Goal: Information Seeking & Learning: Learn about a topic

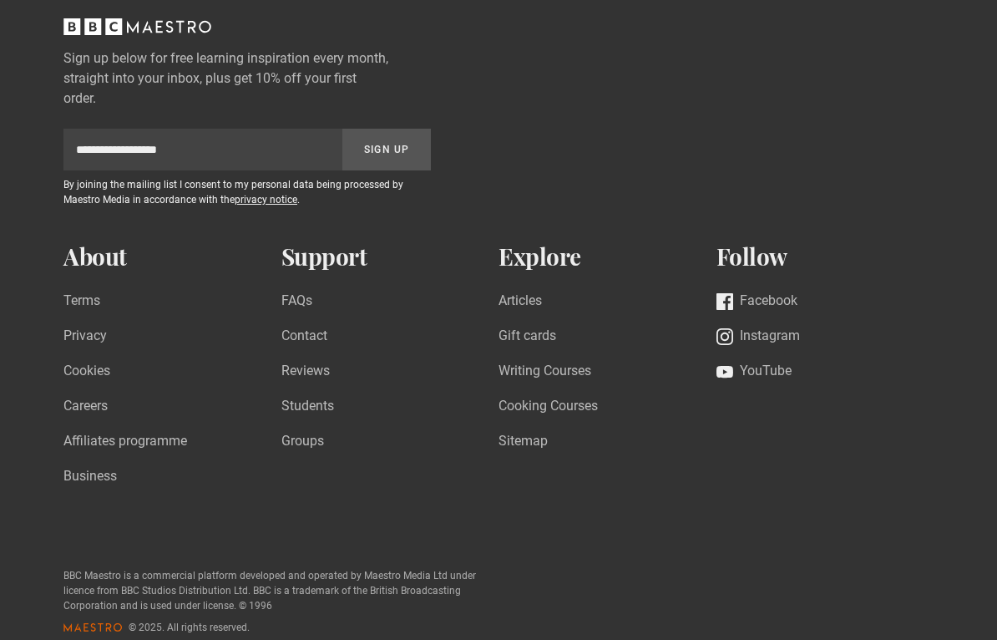
scroll to position [1241, 0]
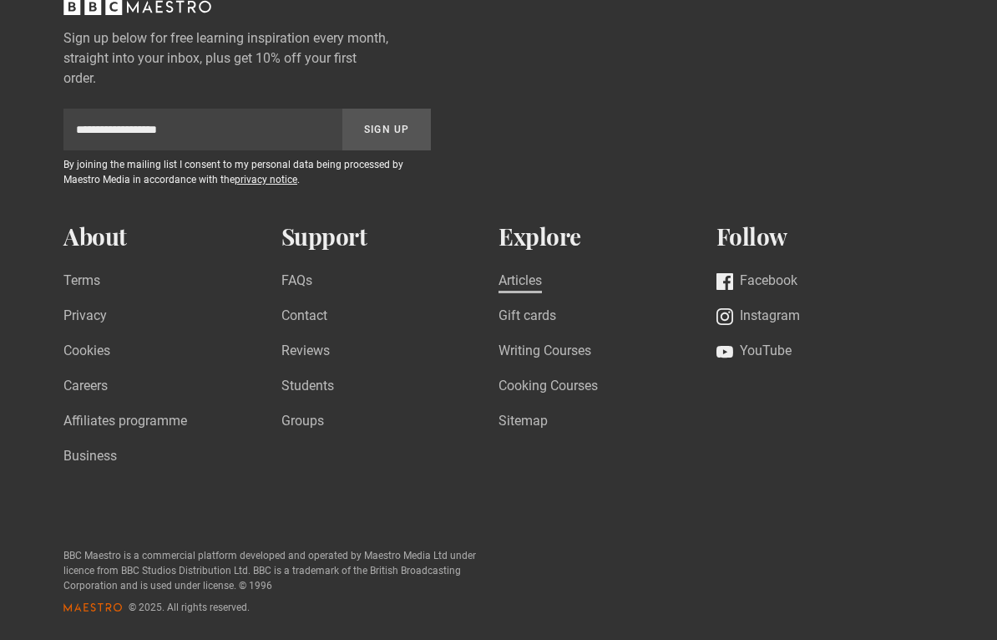
click at [530, 281] on link "Articles" at bounding box center [519, 282] width 43 height 23
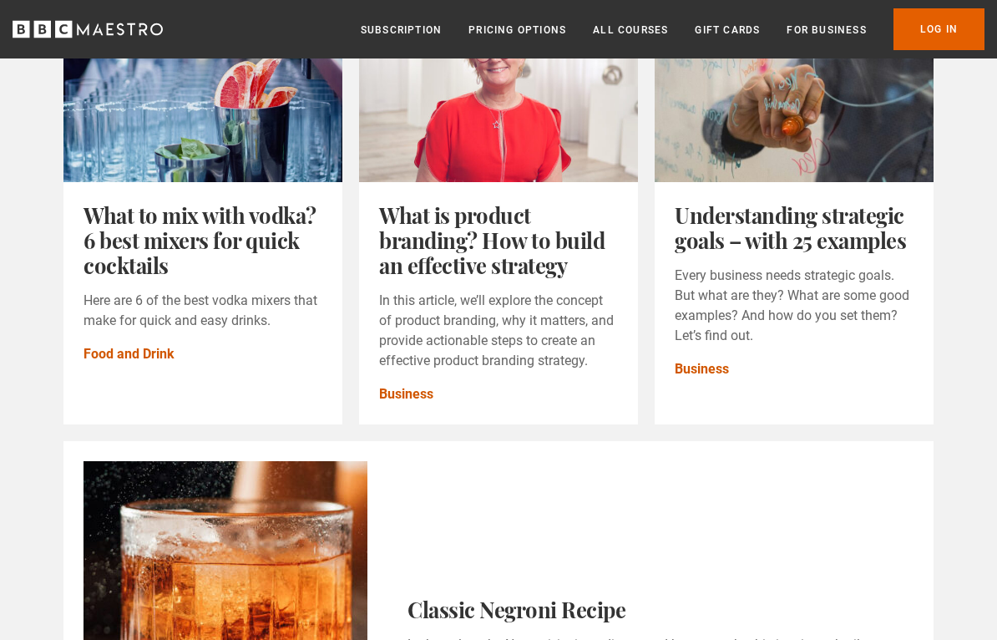
scroll to position [1216, 0]
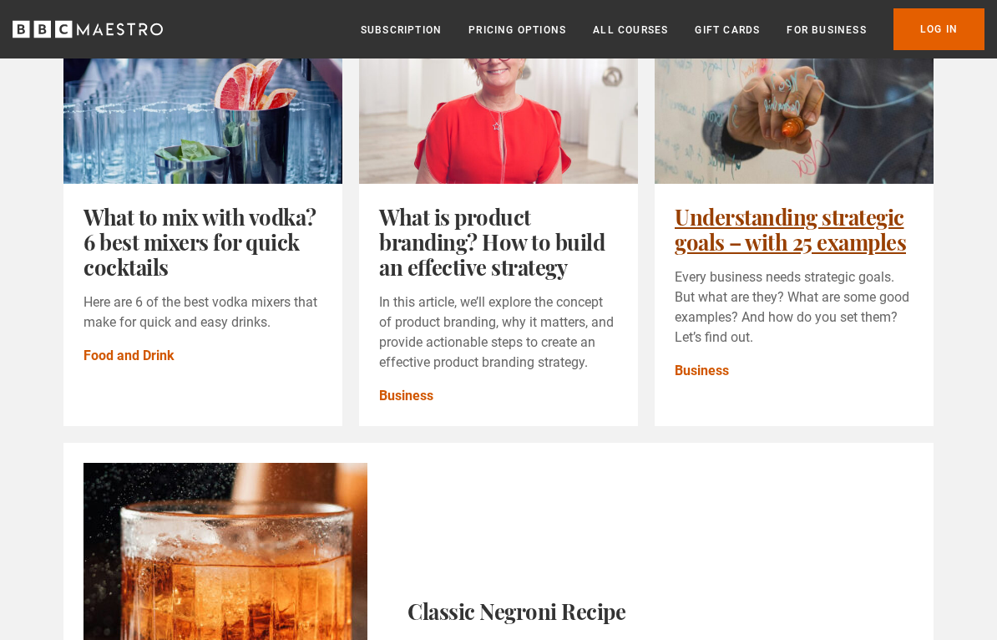
click at [805, 233] on link "Understanding strategic goals – with 25 examples" at bounding box center [790, 228] width 231 height 53
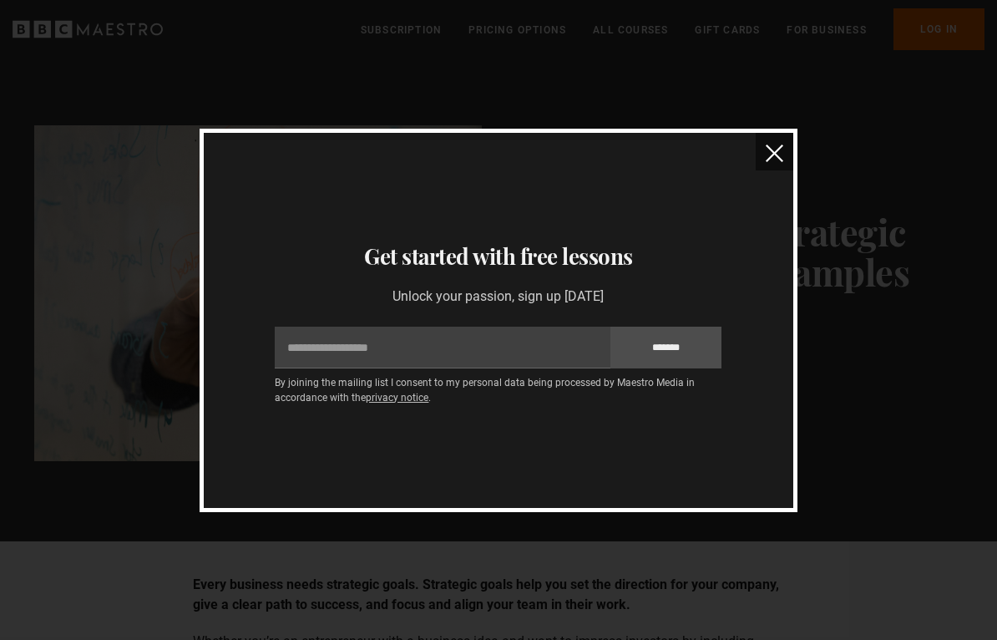
click at [776, 160] on img "close" at bounding box center [775, 153] width 18 height 18
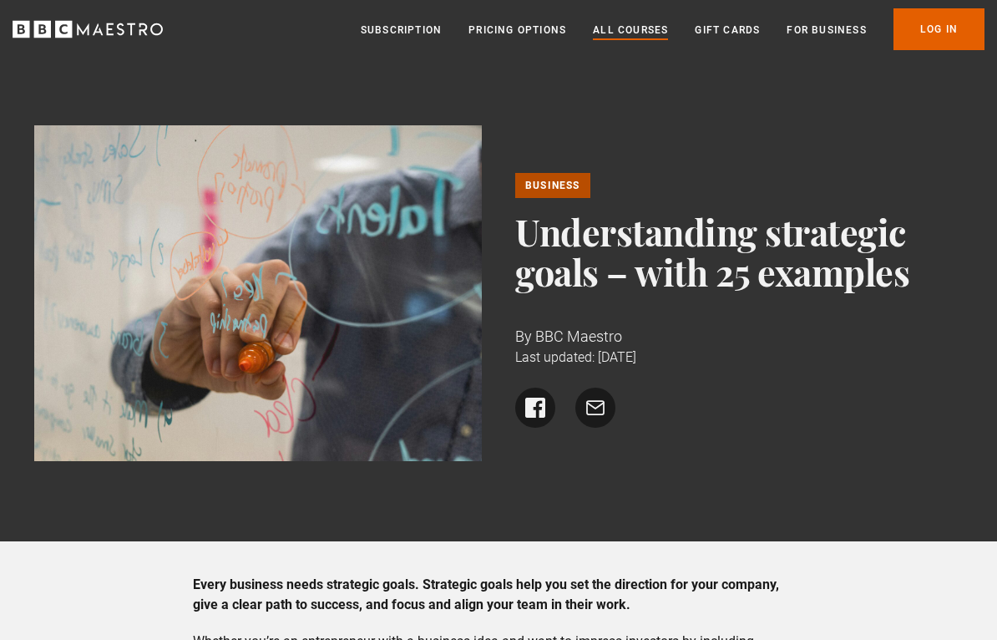
click at [621, 29] on link "All Courses" at bounding box center [630, 30] width 75 height 17
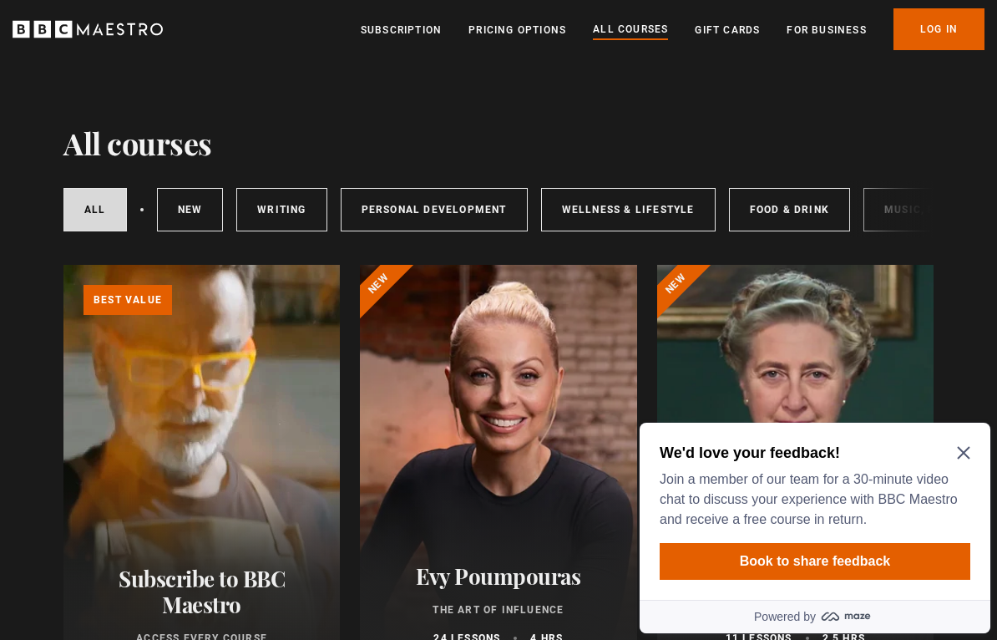
click at [963, 452] on icon "Close Maze Prompt" at bounding box center [963, 453] width 13 height 13
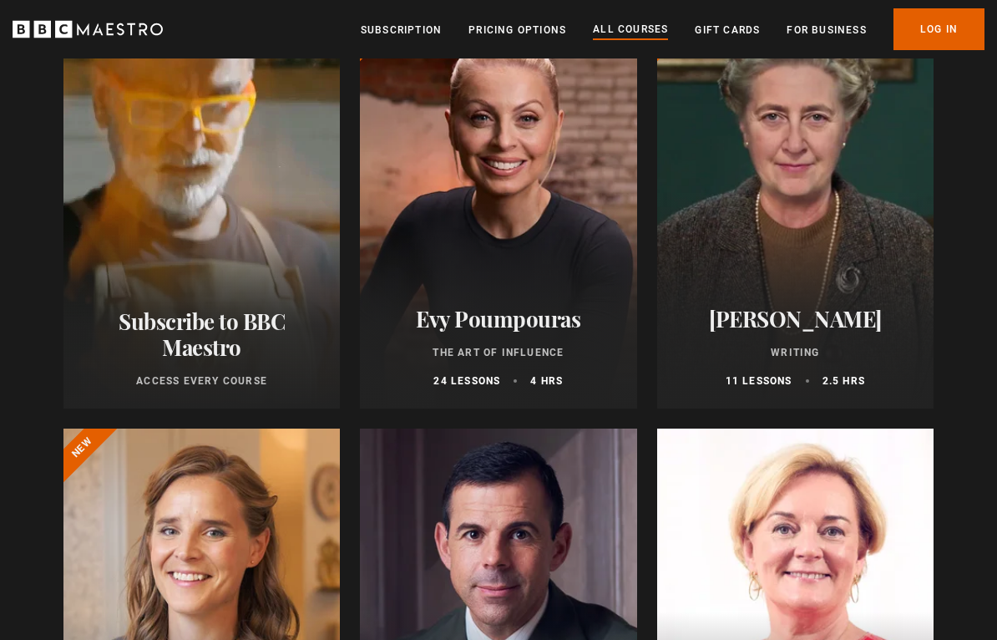
scroll to position [253, 0]
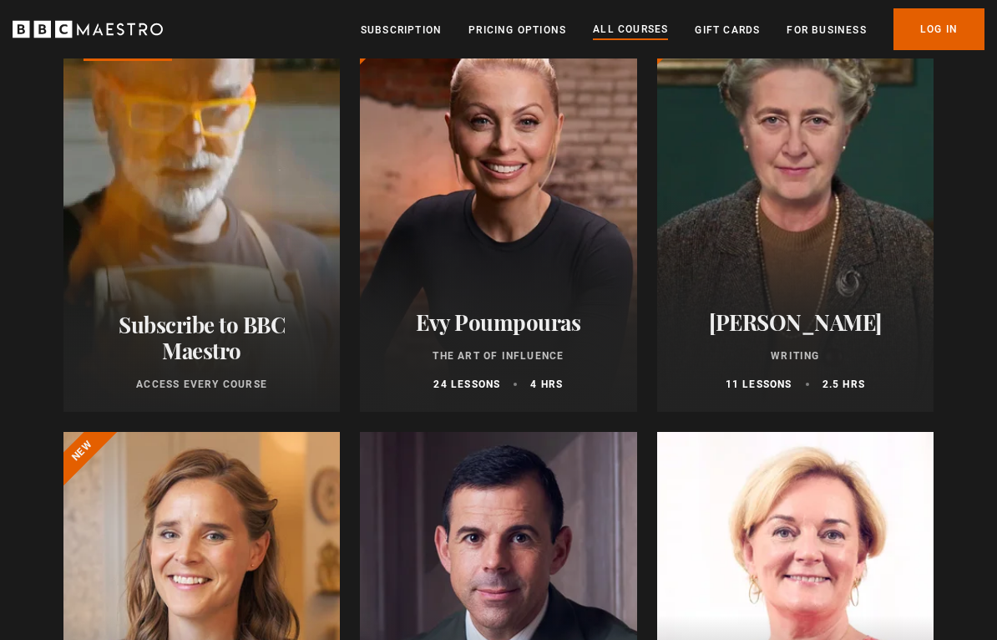
click at [63, 12] on link "Learn more about BBC Maestro" at bounding box center [63, 12] width 0 height 0
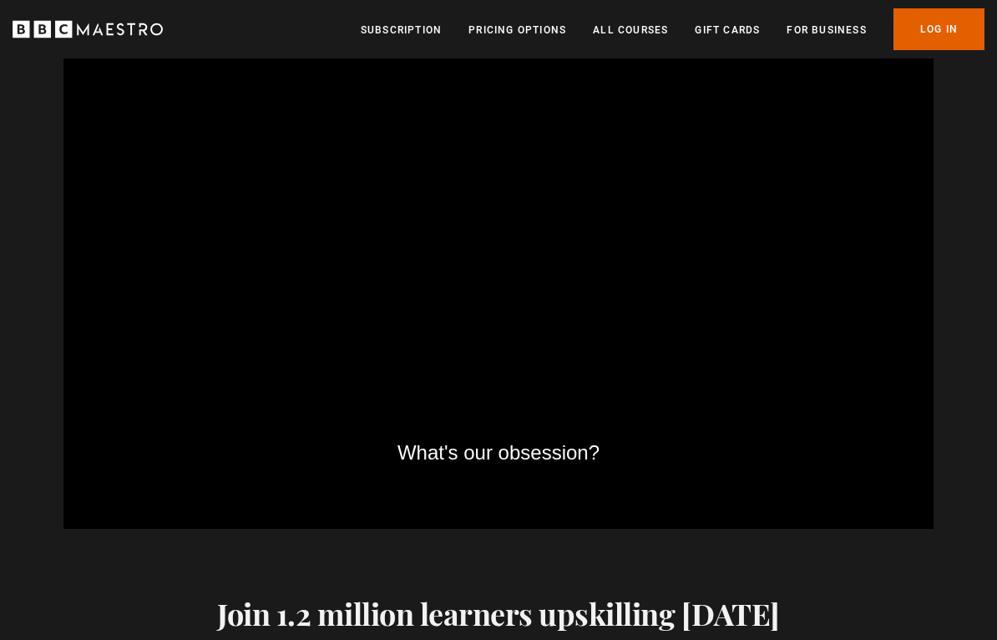
scroll to position [2431, 0]
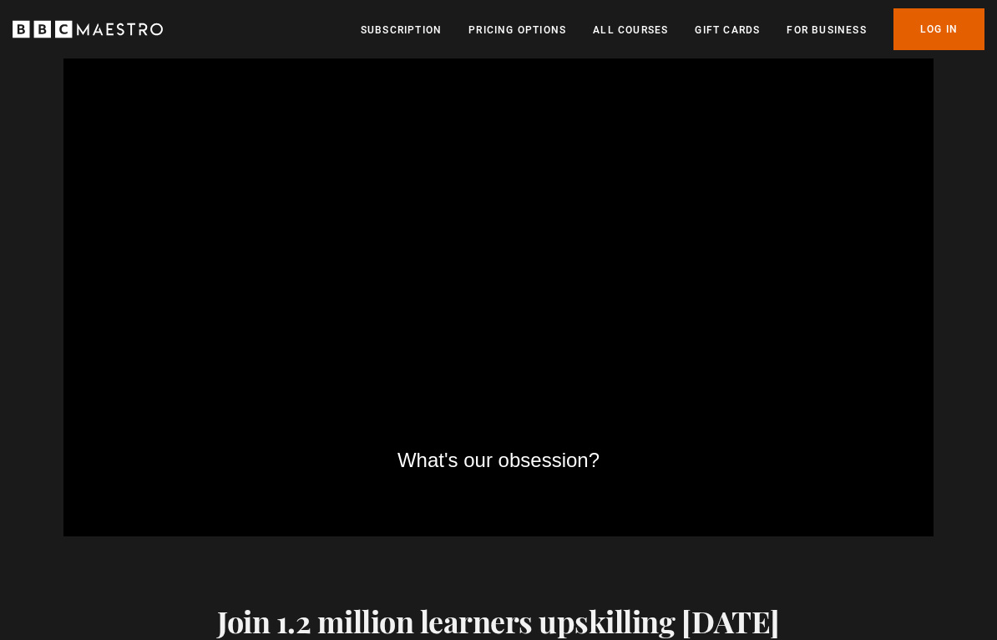
click at [117, 396] on video-js "What's our obsession? Video Player is loading. Play BBC Maestro Trailer 10s Ski…" at bounding box center [498, 291] width 870 height 489
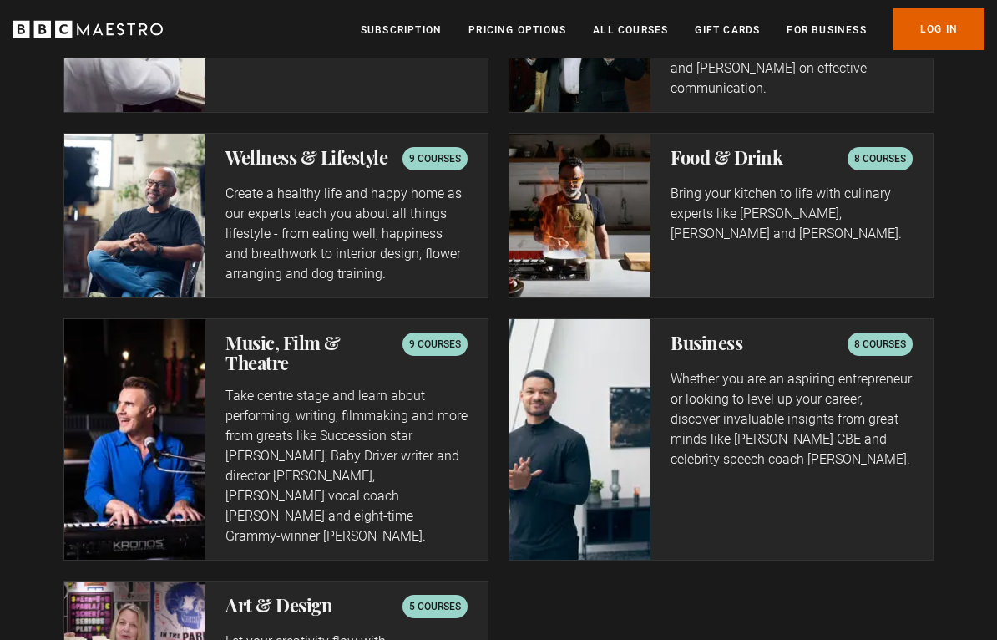
scroll to position [3637, 0]
click at [124, 235] on img at bounding box center [134, 216] width 141 height 164
click at [422, 154] on p "9 courses" at bounding box center [435, 158] width 52 height 17
click at [245, 216] on p "Create a healthy life and happy home as our experts teach you about all things …" at bounding box center [346, 234] width 242 height 100
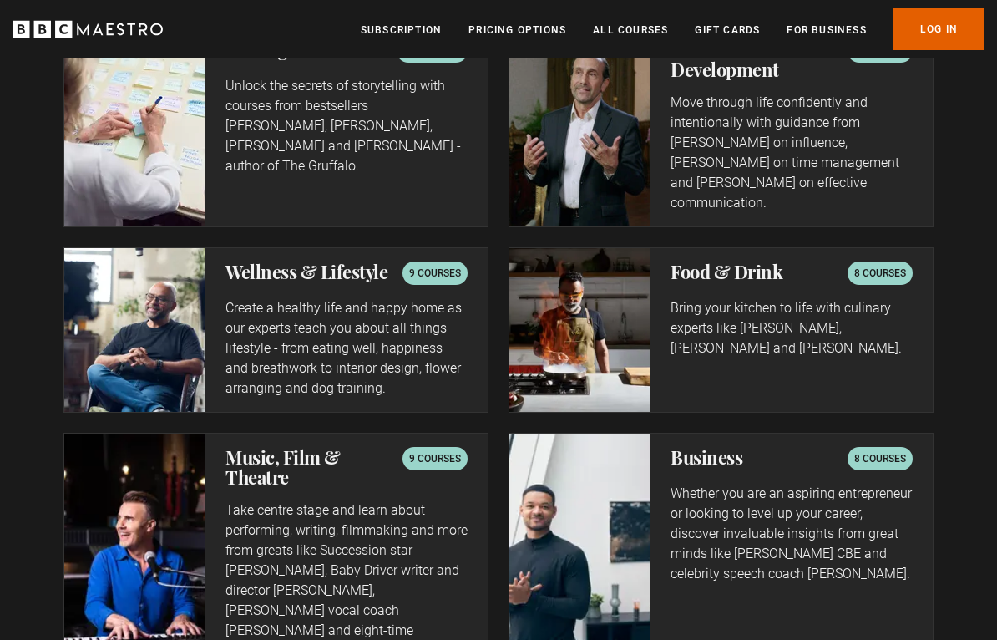
scroll to position [0, 2889]
click at [436, 271] on p "9 courses" at bounding box center [435, 273] width 52 height 17
click at [368, 313] on p "Create a healthy life and happy home as our experts teach you about all things …" at bounding box center [346, 348] width 242 height 100
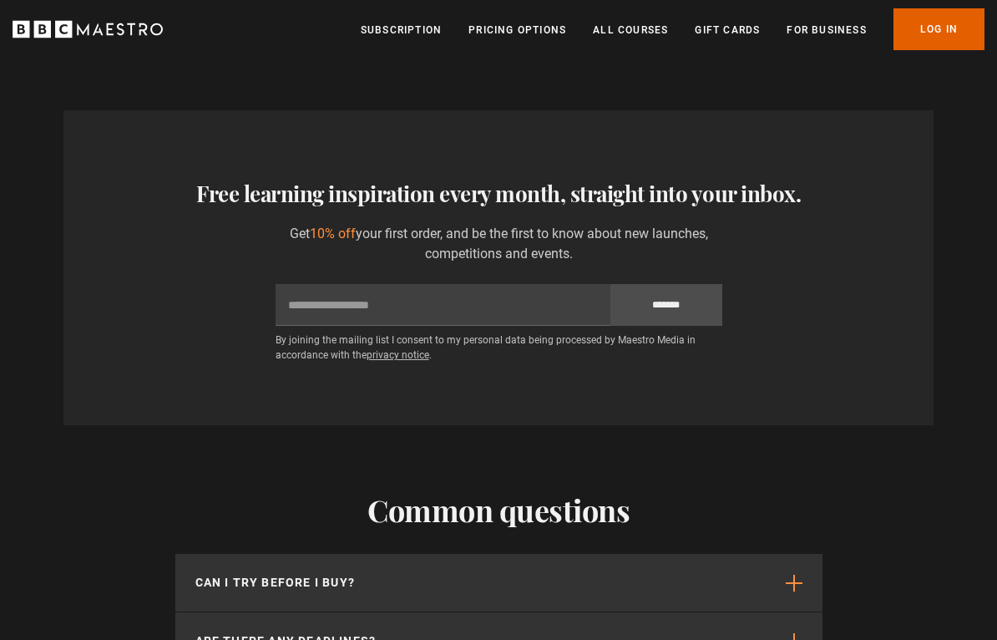
scroll to position [0, 3082]
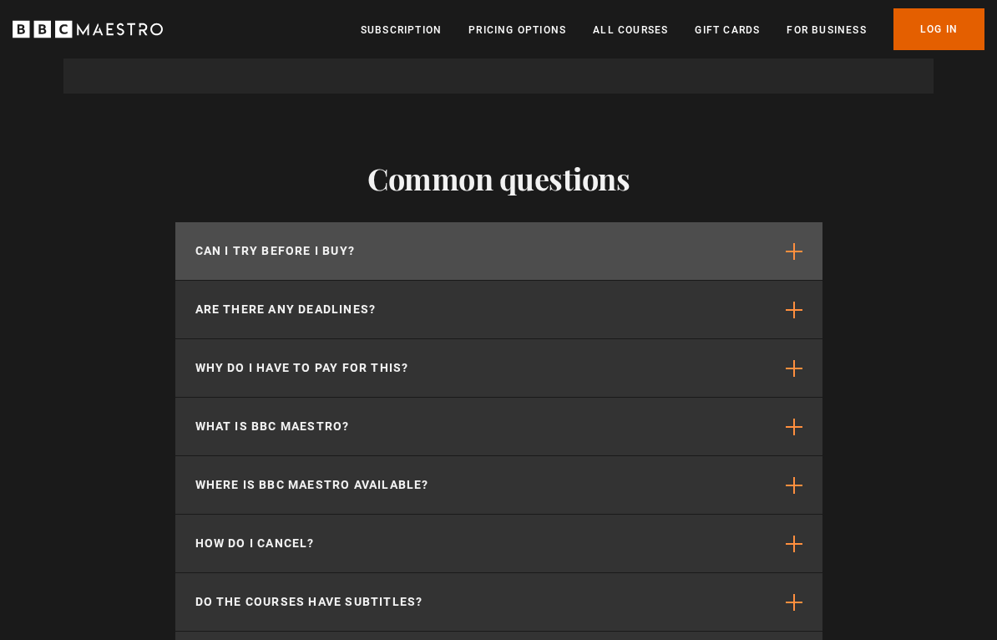
click at [230, 242] on p "Can I try before I buy?" at bounding box center [275, 251] width 160 height 18
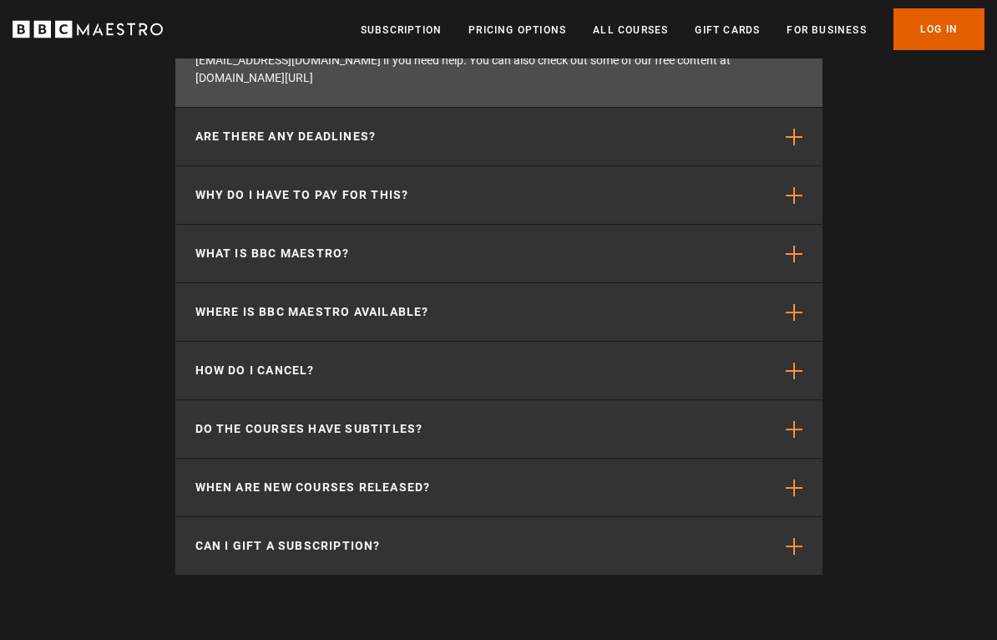
scroll to position [5868, 0]
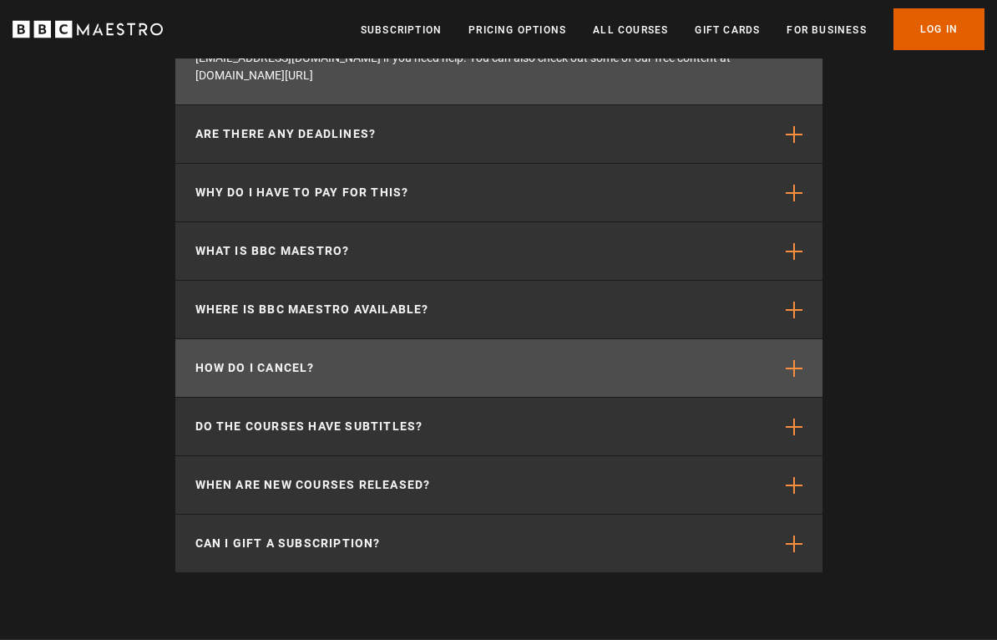
click at [255, 359] on p "How do I cancel?" at bounding box center [254, 368] width 119 height 18
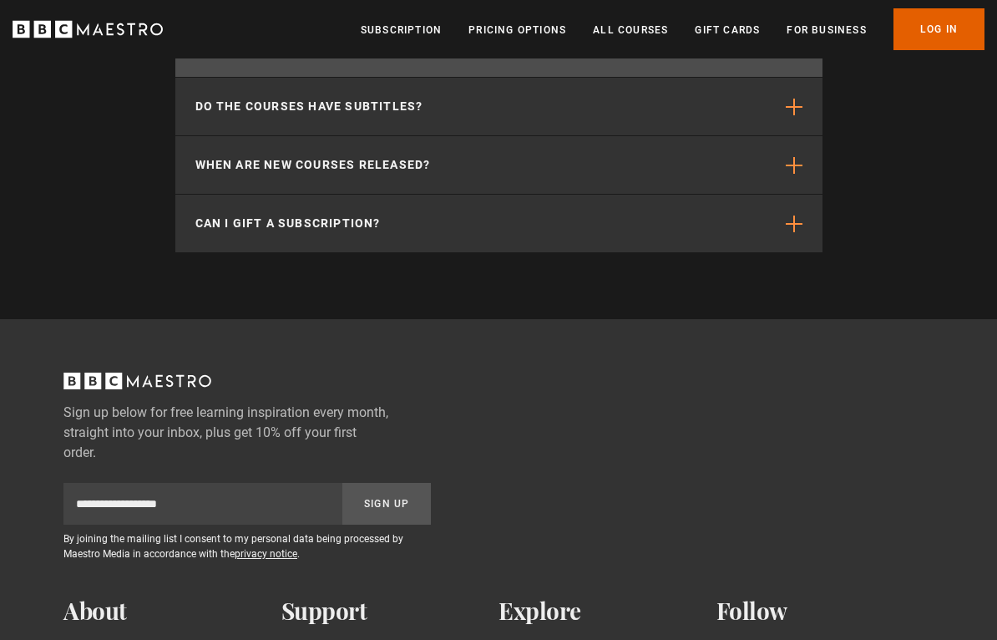
scroll to position [6188, 0]
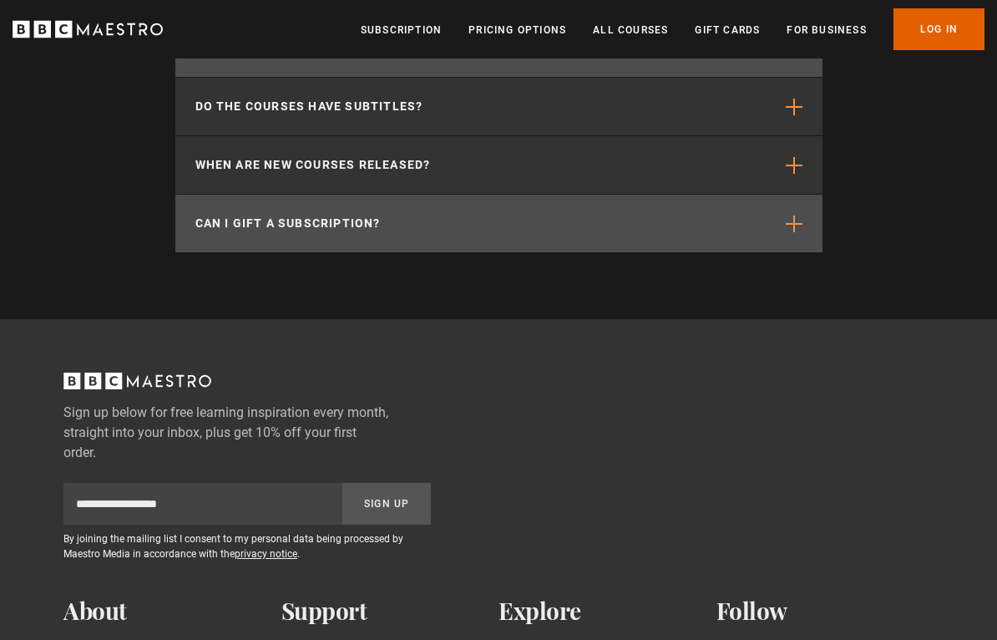
click at [250, 215] on p "Can I gift a subscription?" at bounding box center [287, 224] width 185 height 18
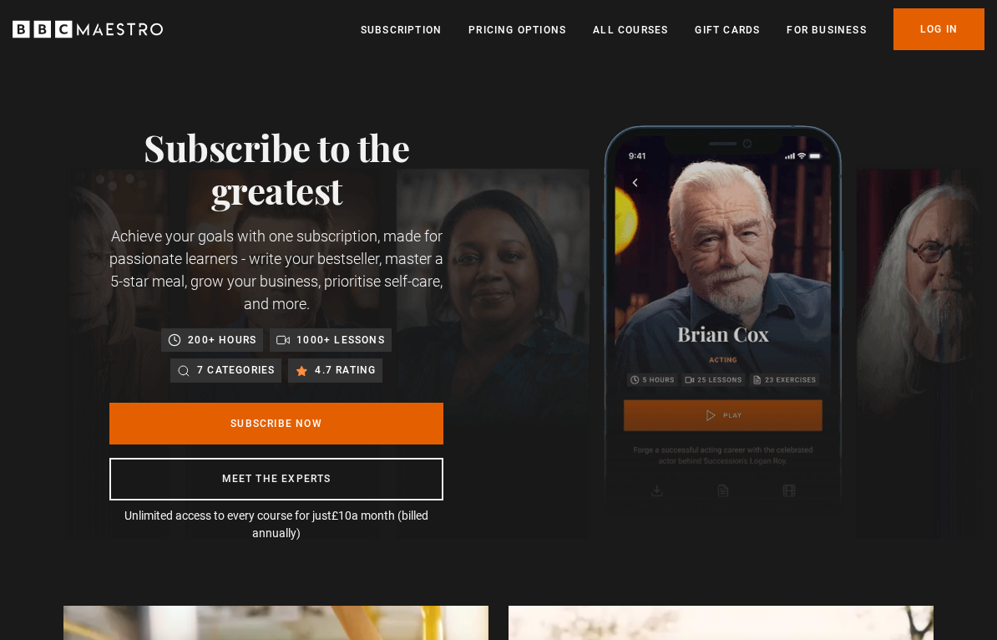
scroll to position [0, 771]
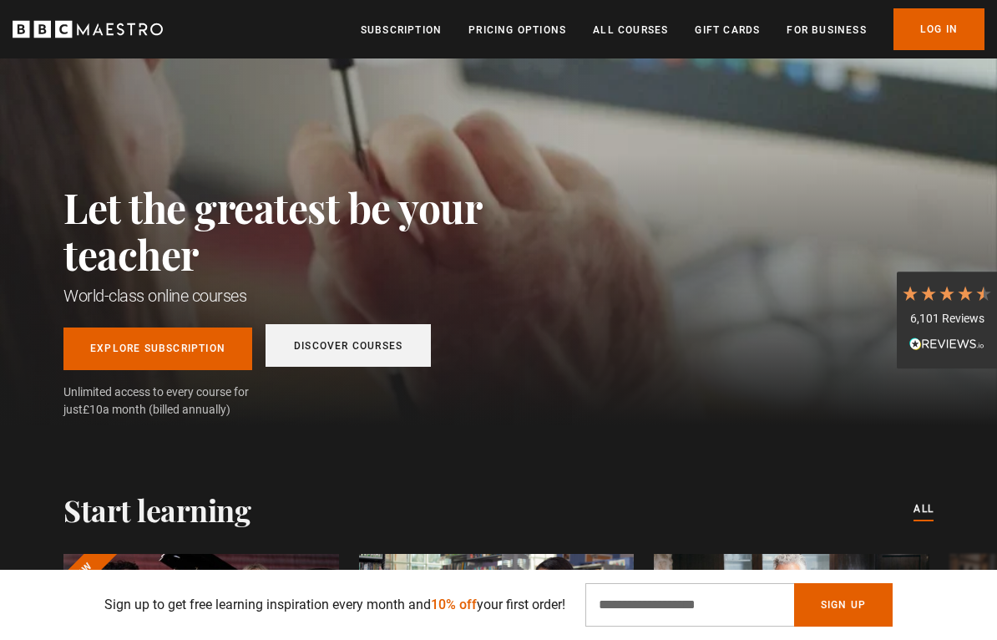
click at [346, 340] on link "Discover Courses" at bounding box center [347, 345] width 165 height 43
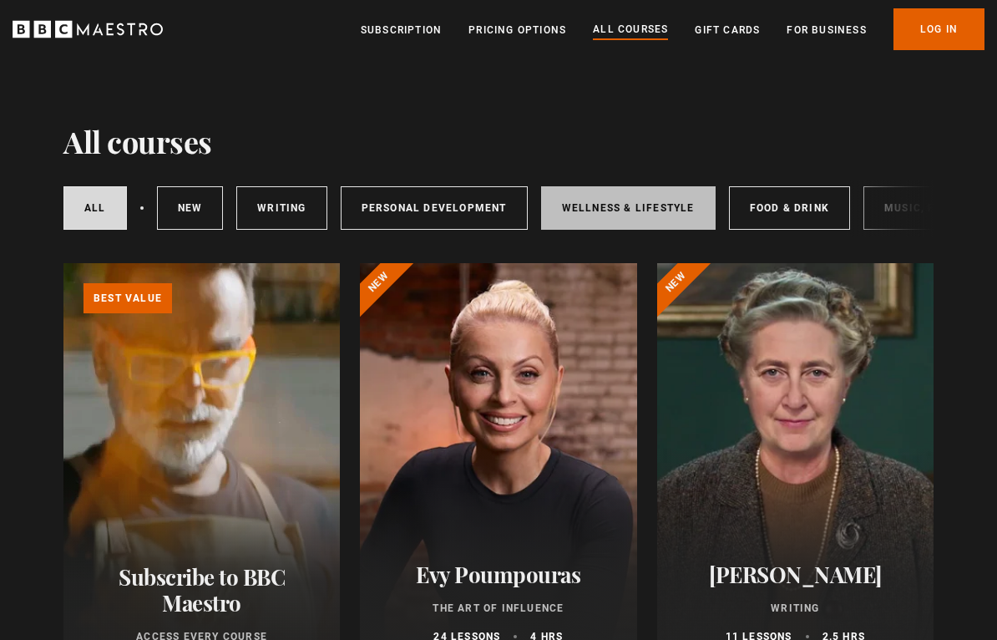
click at [625, 211] on link "Wellness & Lifestyle" at bounding box center [628, 207] width 174 height 43
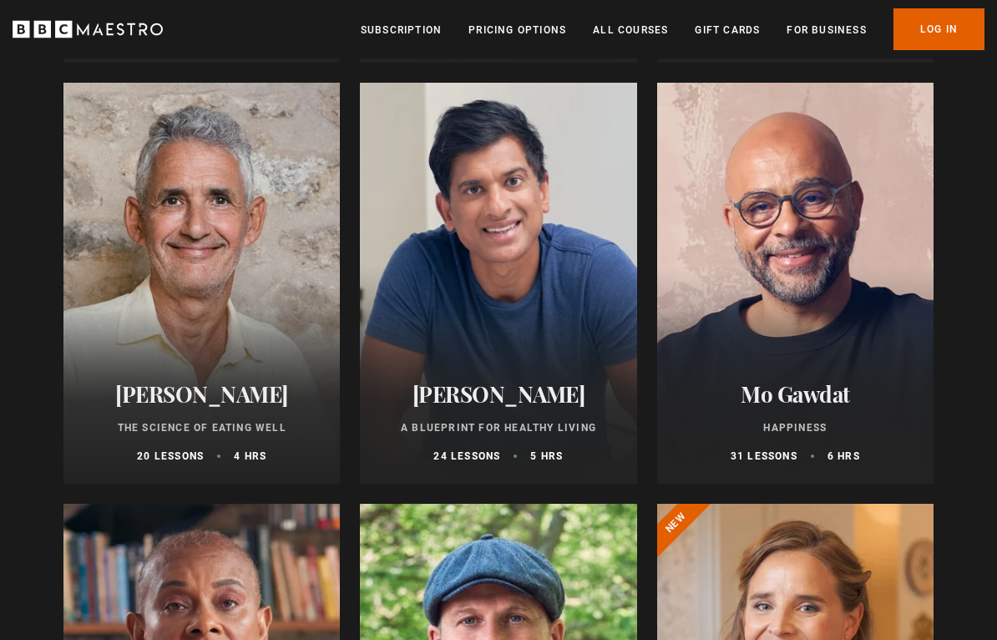
scroll to position [608, 0]
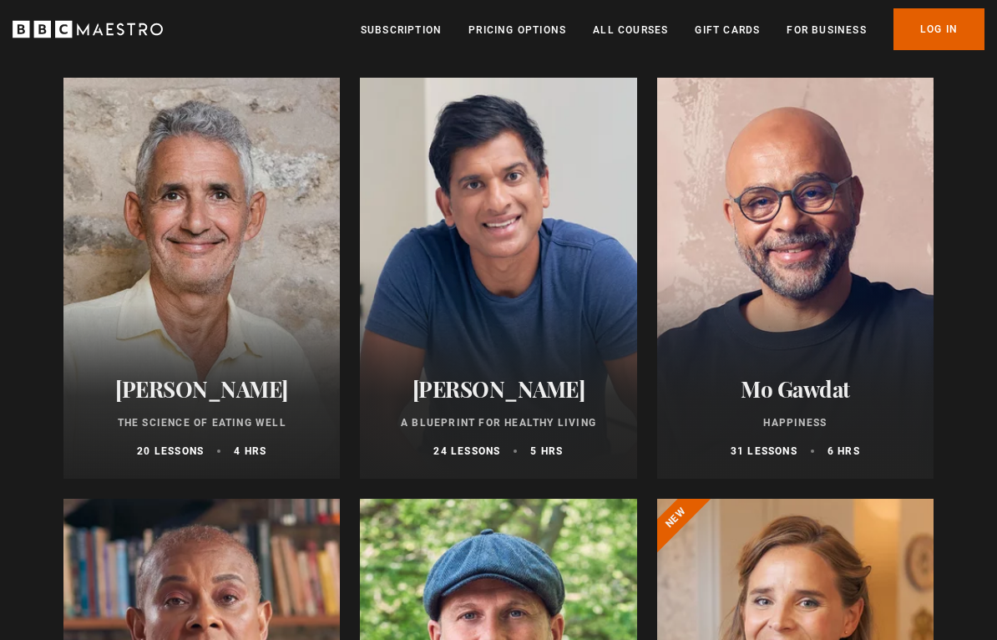
click at [785, 352] on div at bounding box center [795, 278] width 276 height 401
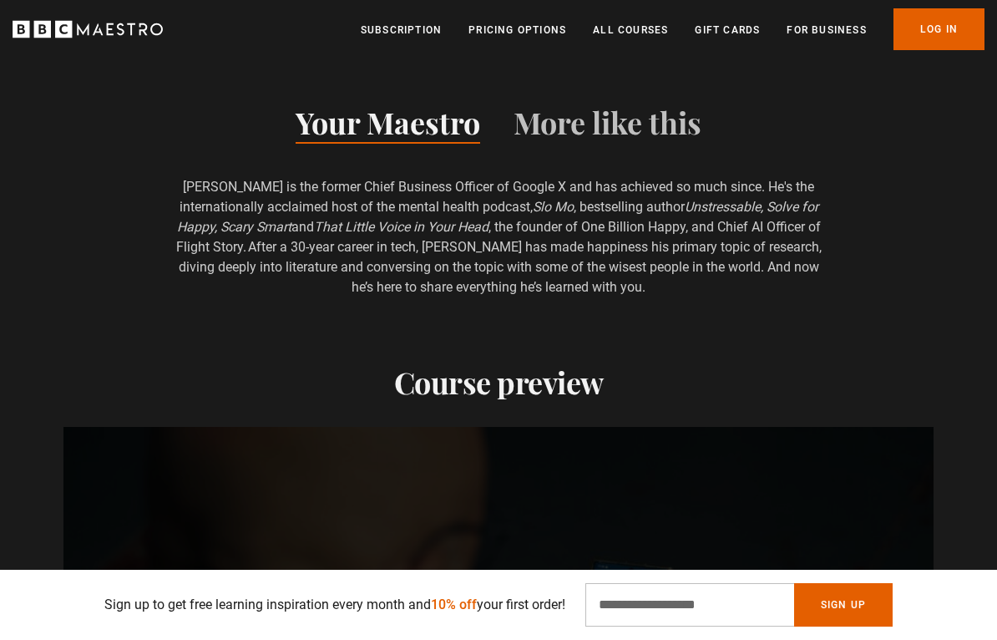
scroll to position [1270, 0]
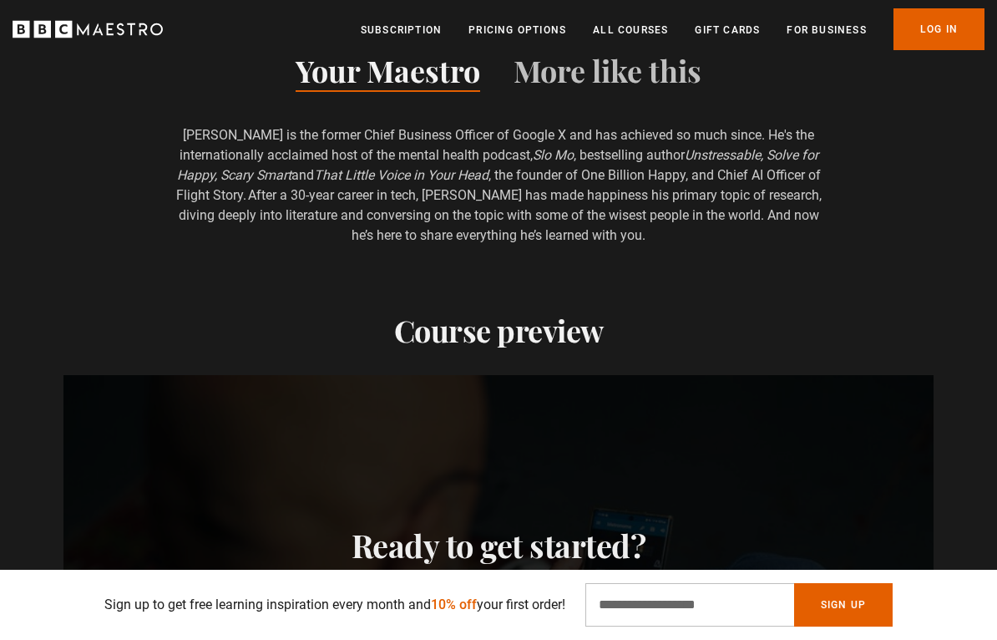
click at [482, 336] on h2 "Course preview" at bounding box center [498, 329] width 870 height 35
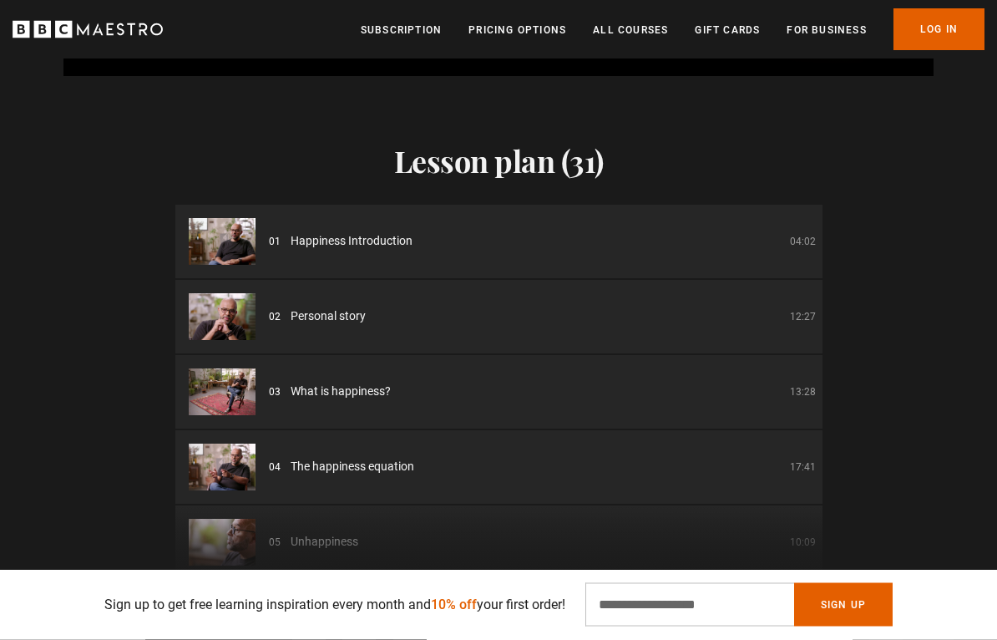
scroll to position [2095, 0]
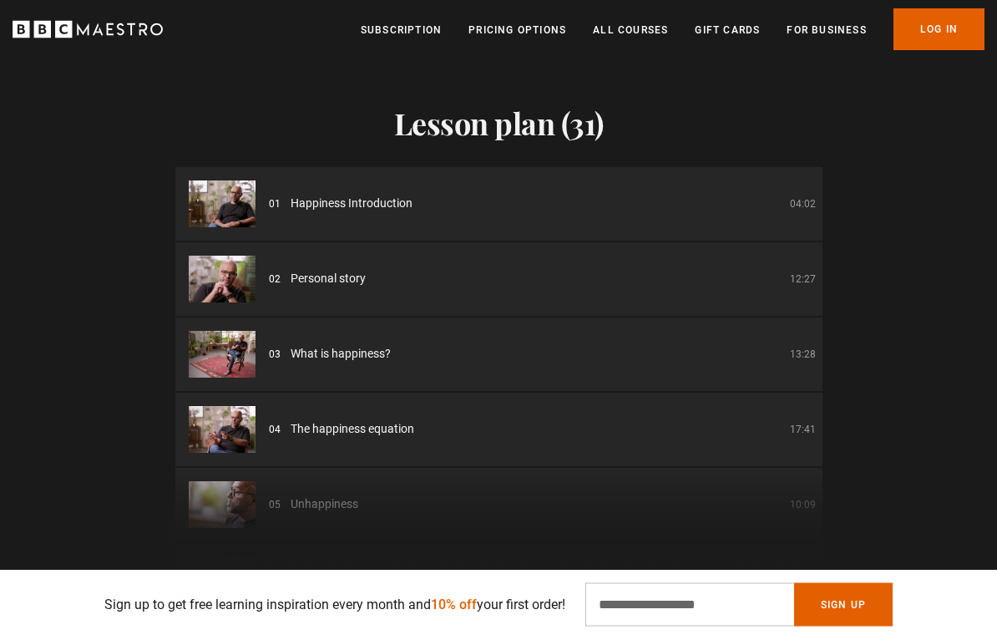
click at [219, 281] on img at bounding box center [222, 279] width 67 height 47
click at [231, 209] on img at bounding box center [222, 204] width 67 height 47
click at [296, 205] on span "Happiness Introduction" at bounding box center [352, 204] width 122 height 18
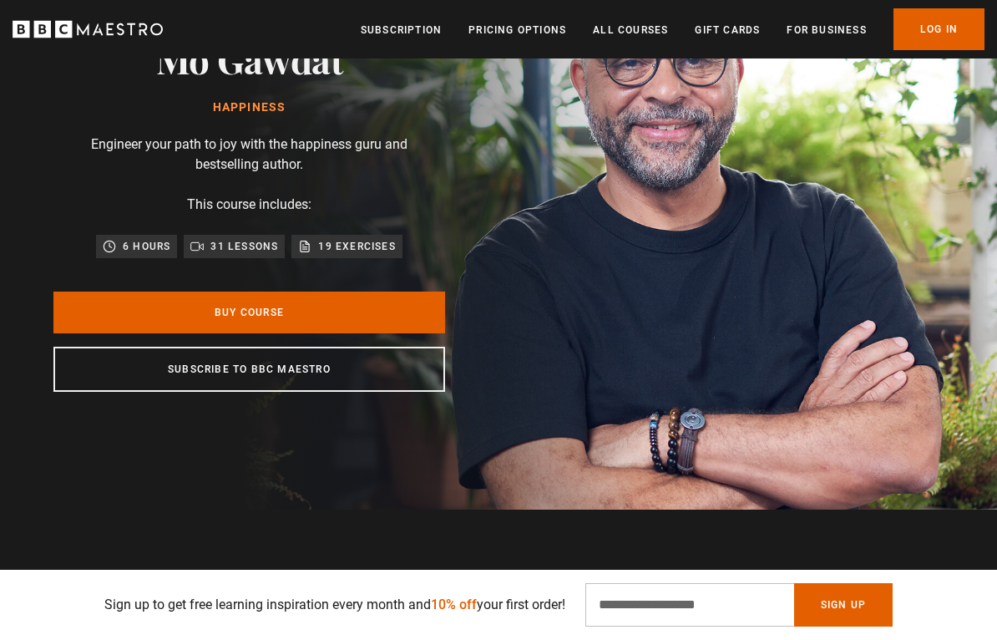
scroll to position [0, 0]
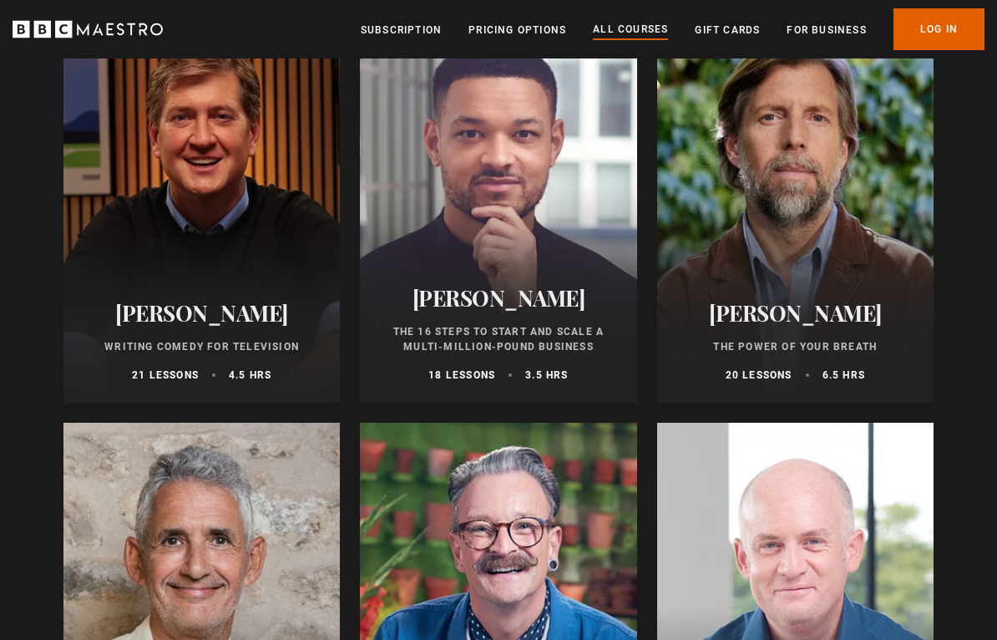
scroll to position [1947, 0]
click at [791, 325] on h2 "[PERSON_NAME]" at bounding box center [795, 312] width 236 height 26
click at [761, 369] on p "20 lessons" at bounding box center [759, 374] width 67 height 15
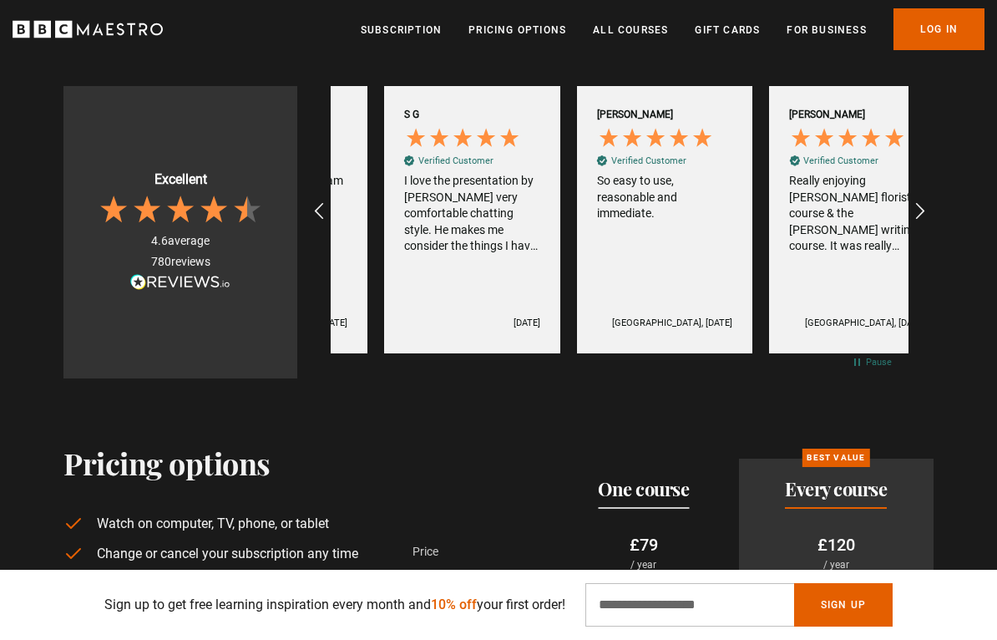
scroll to position [0, 2311]
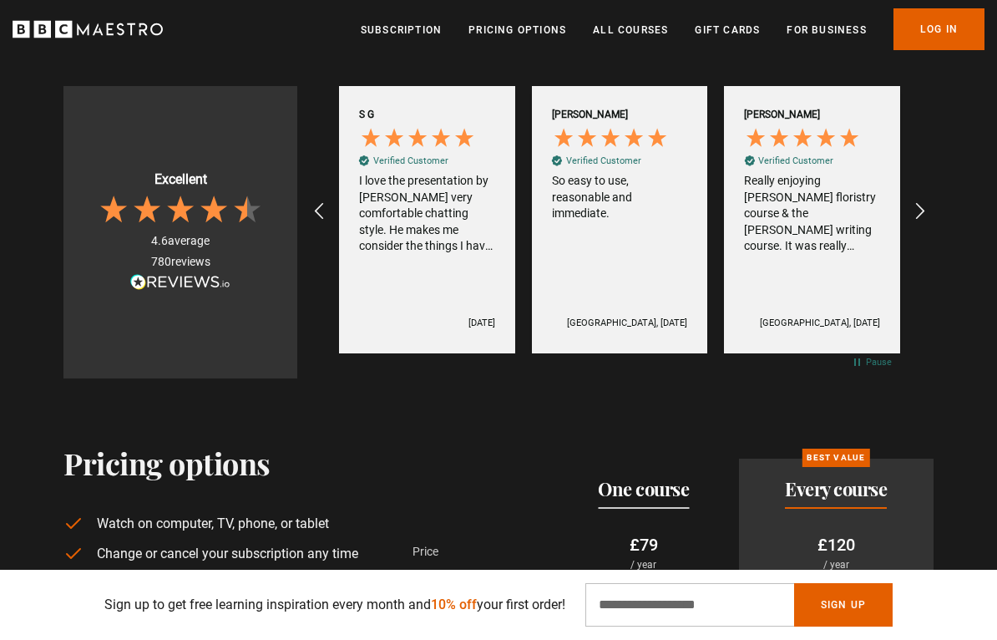
click at [152, 197] on icon at bounding box center [146, 209] width 33 height 33
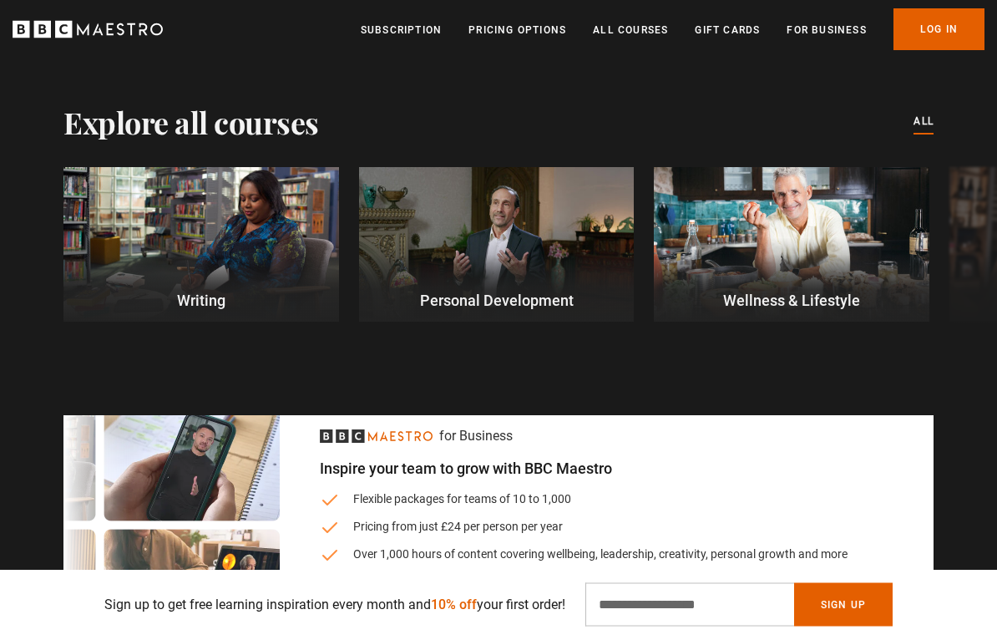
scroll to position [4237, 0]
click at [463, 289] on p "Personal Development" at bounding box center [497, 300] width 276 height 23
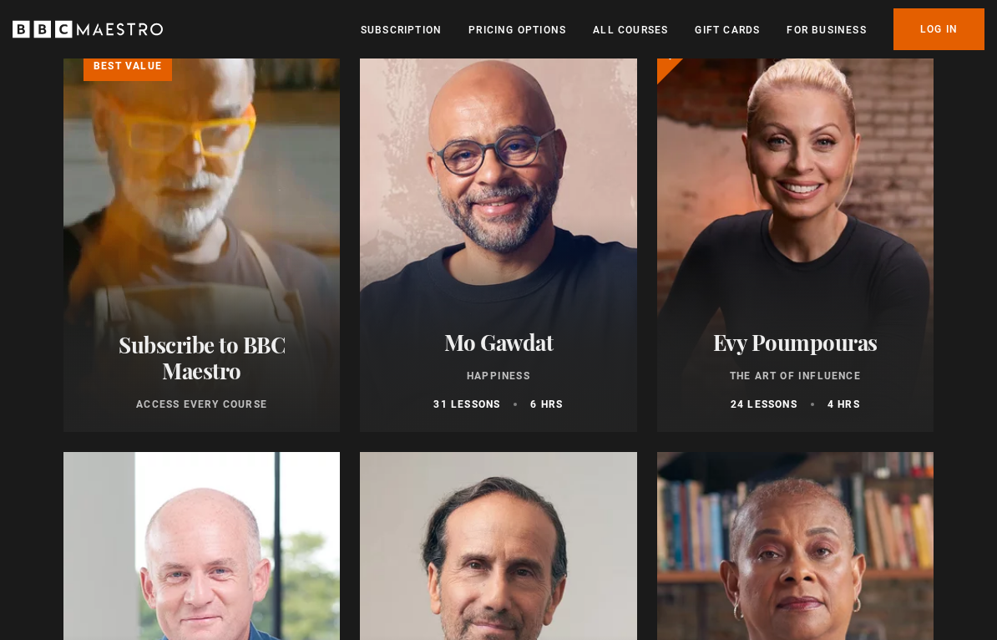
scroll to position [286, 0]
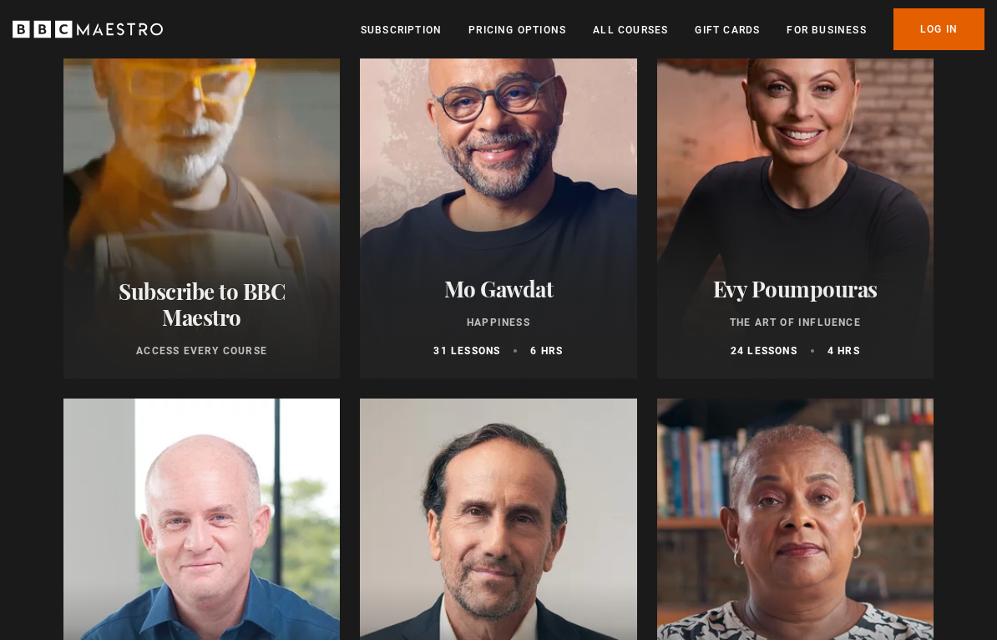
click at [812, 303] on div "[PERSON_NAME] The Art of Influence 24 lessons 4 hrs" at bounding box center [795, 317] width 276 height 123
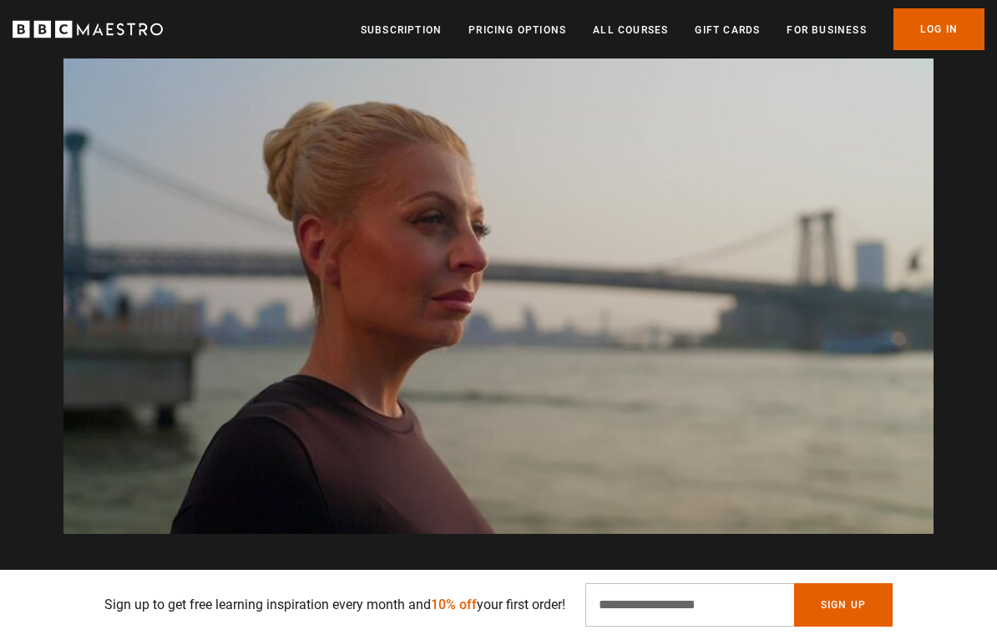
scroll to position [0, 1926]
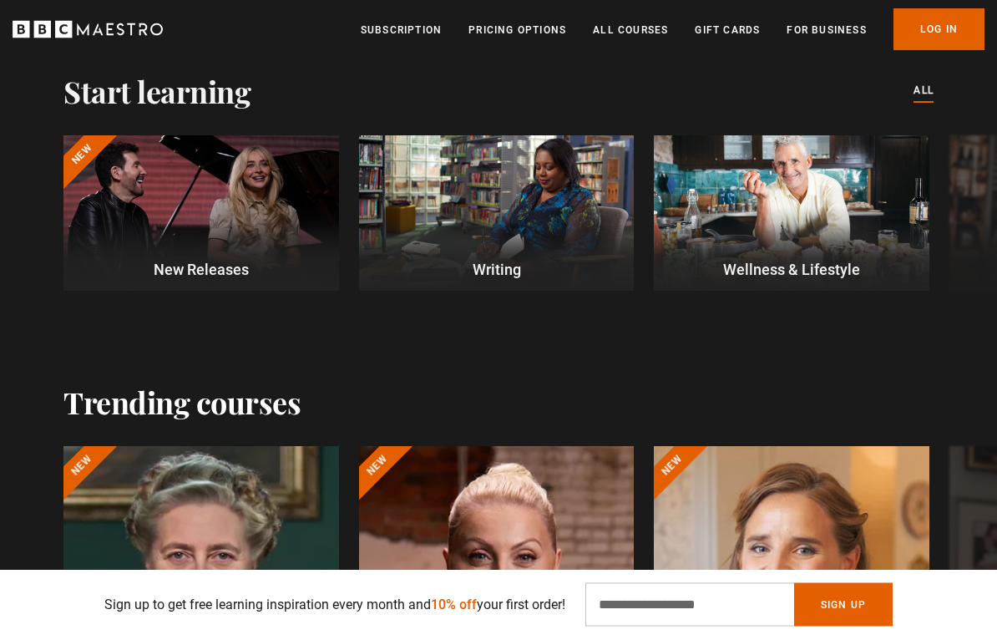
scroll to position [502, 0]
click at [816, 265] on p "Wellness & Lifestyle" at bounding box center [792, 269] width 276 height 23
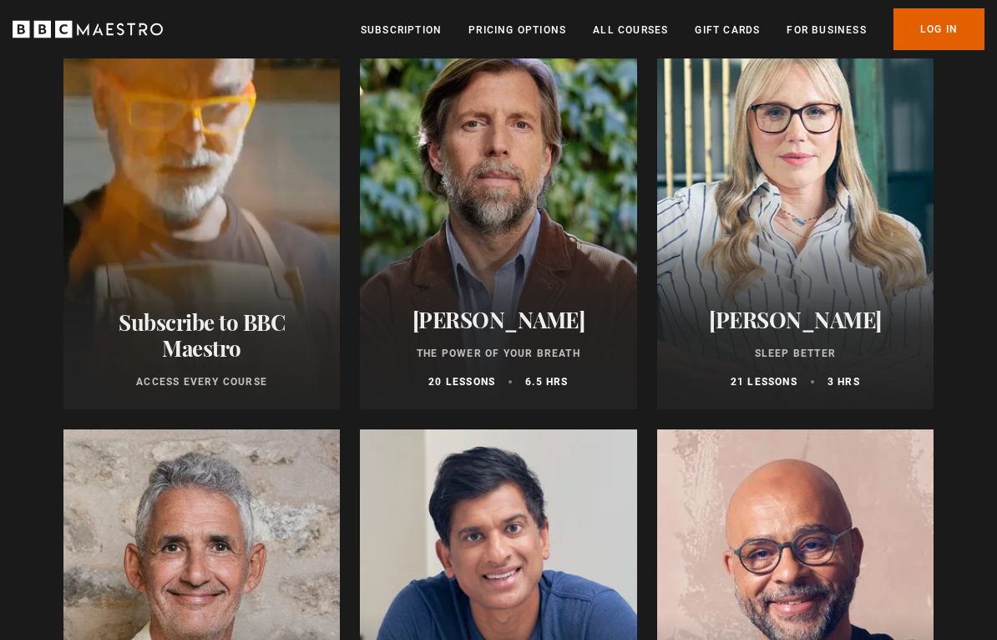
scroll to position [258, 0]
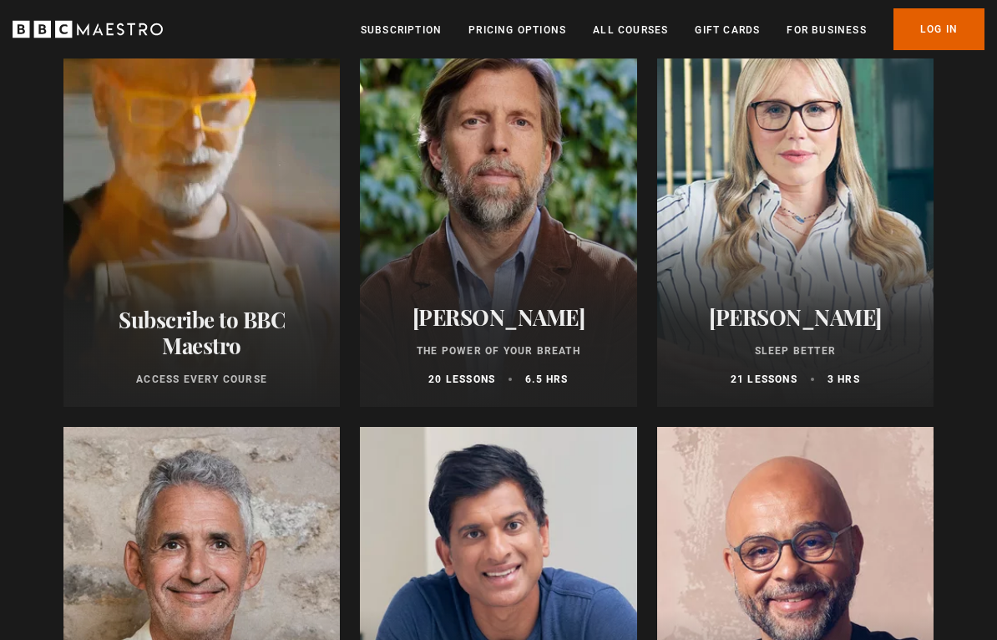
click at [830, 263] on div at bounding box center [795, 207] width 276 height 401
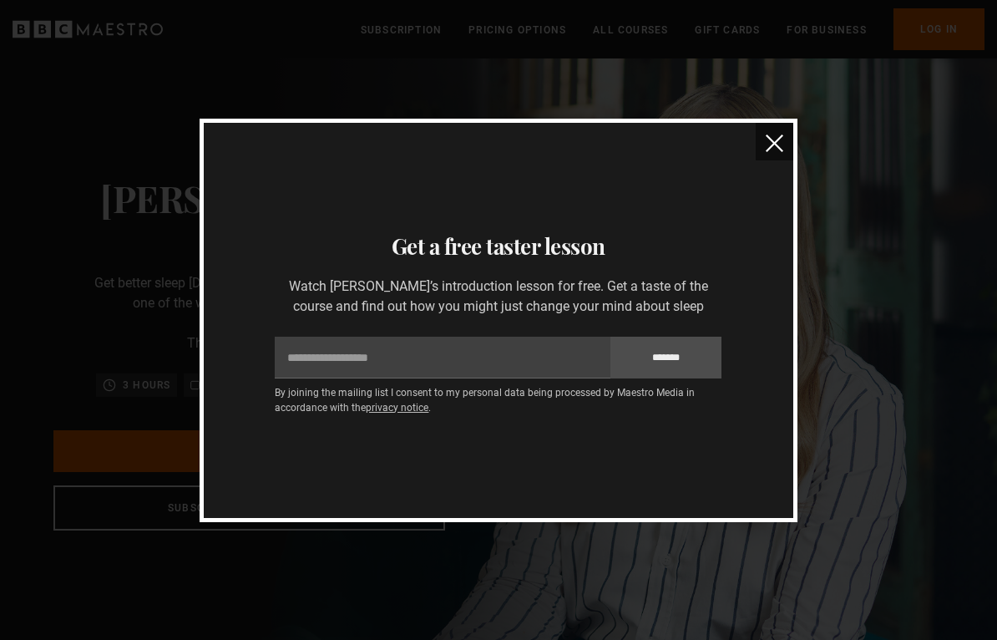
scroll to position [0, 1348]
click at [756, 150] on button "close" at bounding box center [775, 142] width 38 height 38
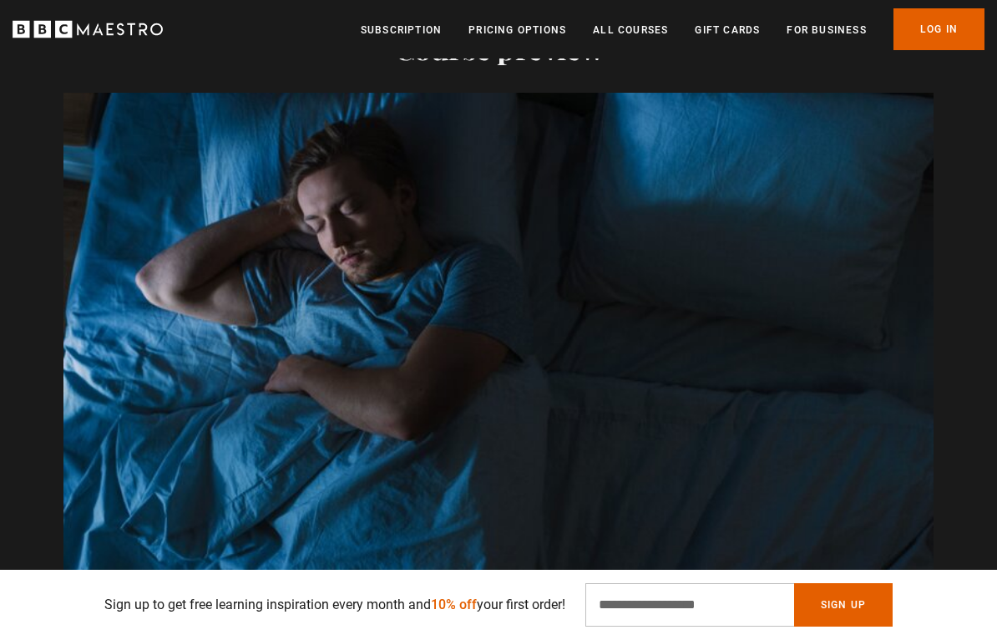
scroll to position [0, 2311]
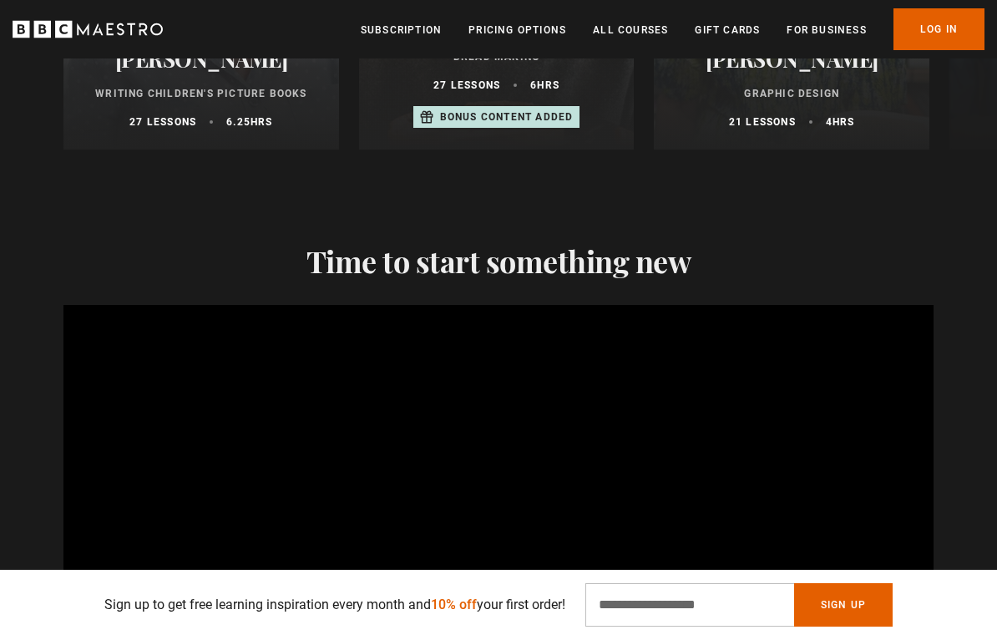
scroll to position [2144, 0]
click at [620, 23] on link "All Courses" at bounding box center [630, 30] width 75 height 17
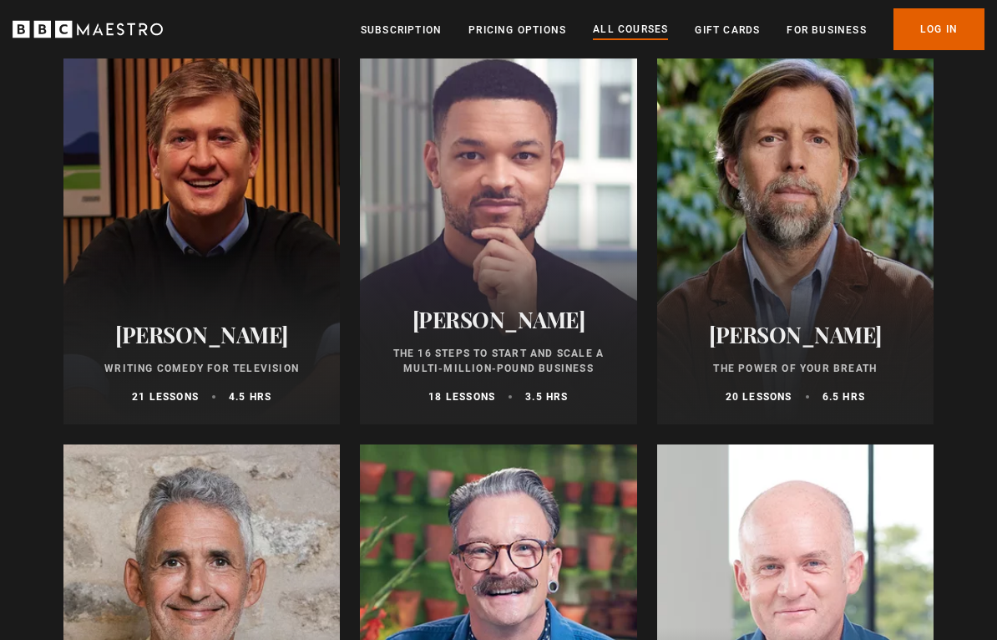
scroll to position [1936, 0]
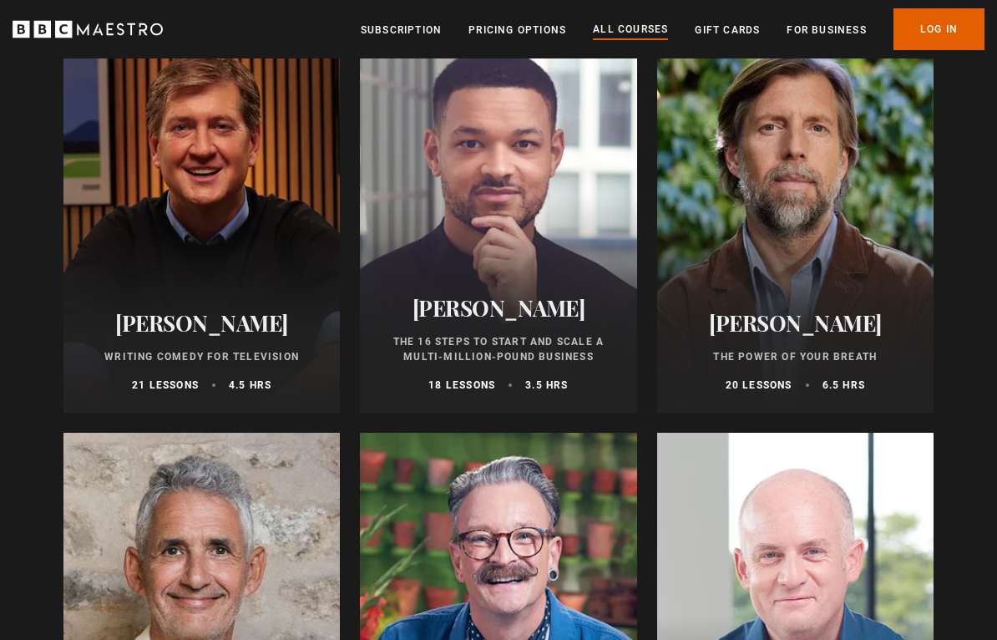
click at [766, 305] on div "James Nestor The Power of Your Breath 20 lessons 6.5 hrs" at bounding box center [795, 351] width 276 height 123
